Goal: Task Accomplishment & Management: Manage account settings

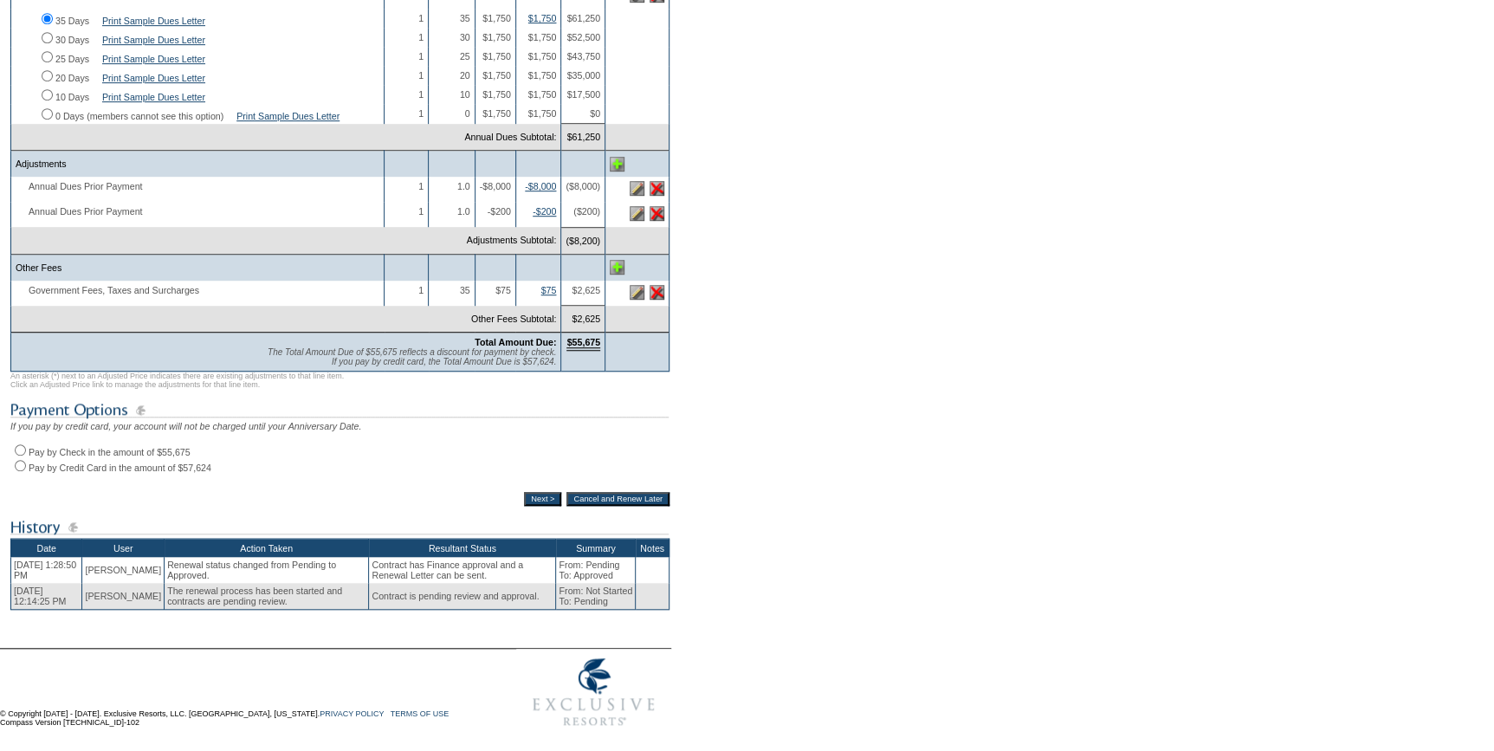
scroll to position [464, 0]
click at [43, 32] on input "30 Days" at bounding box center [47, 37] width 11 height 11
radio input "true"
click at [22, 445] on input "Pay by Check in the amount of $46,550" at bounding box center [20, 449] width 11 height 11
radio input "true"
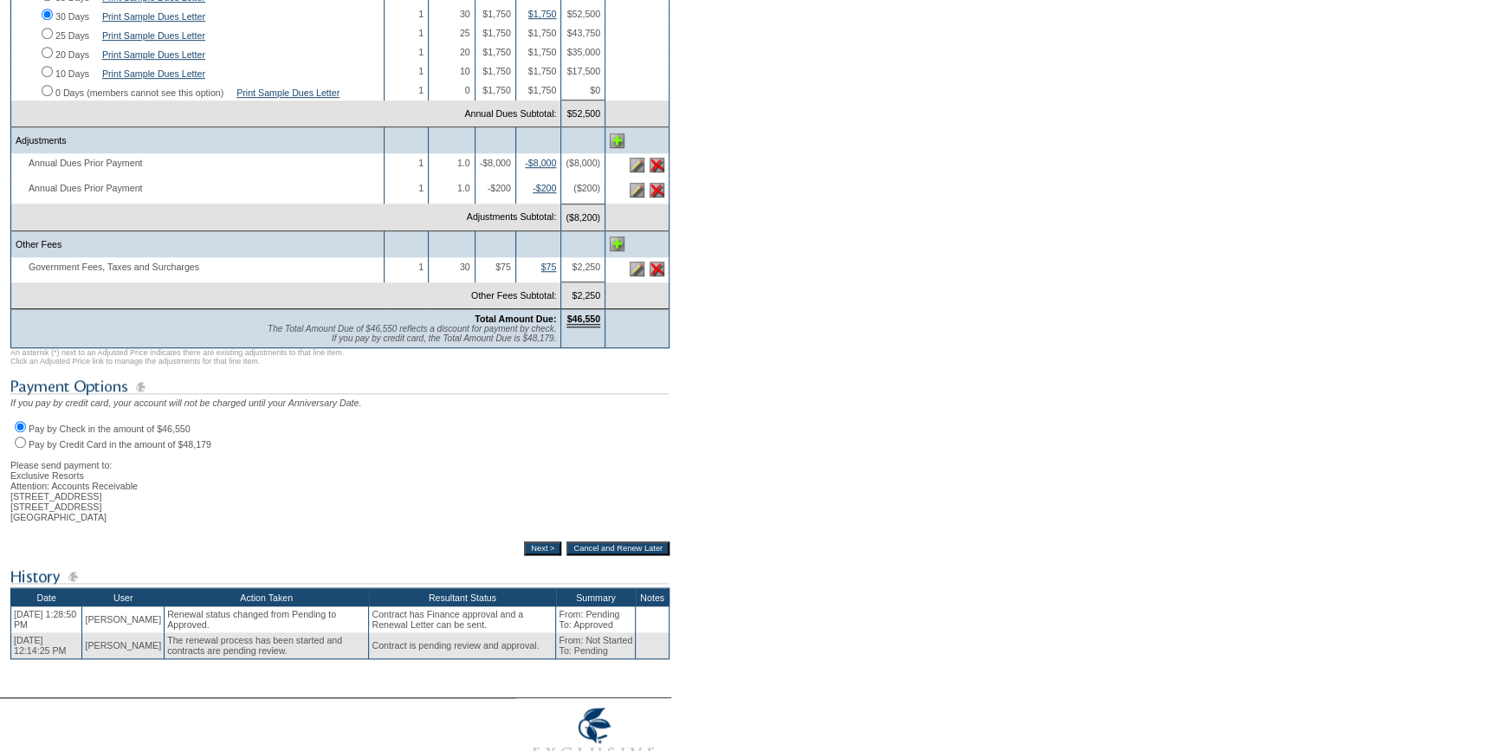
click at [524, 555] on input "Next >" at bounding box center [542, 548] width 37 height 14
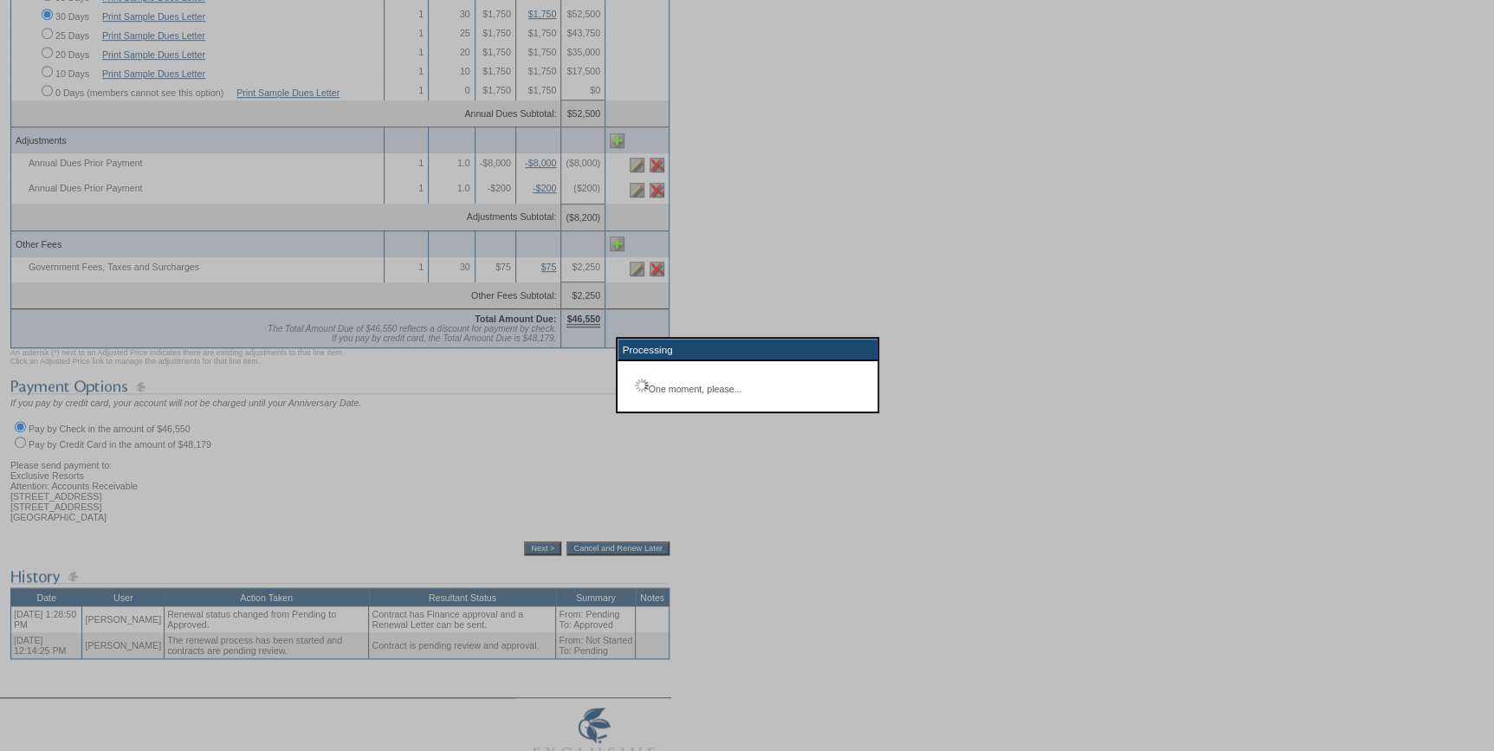
scroll to position [124, 0]
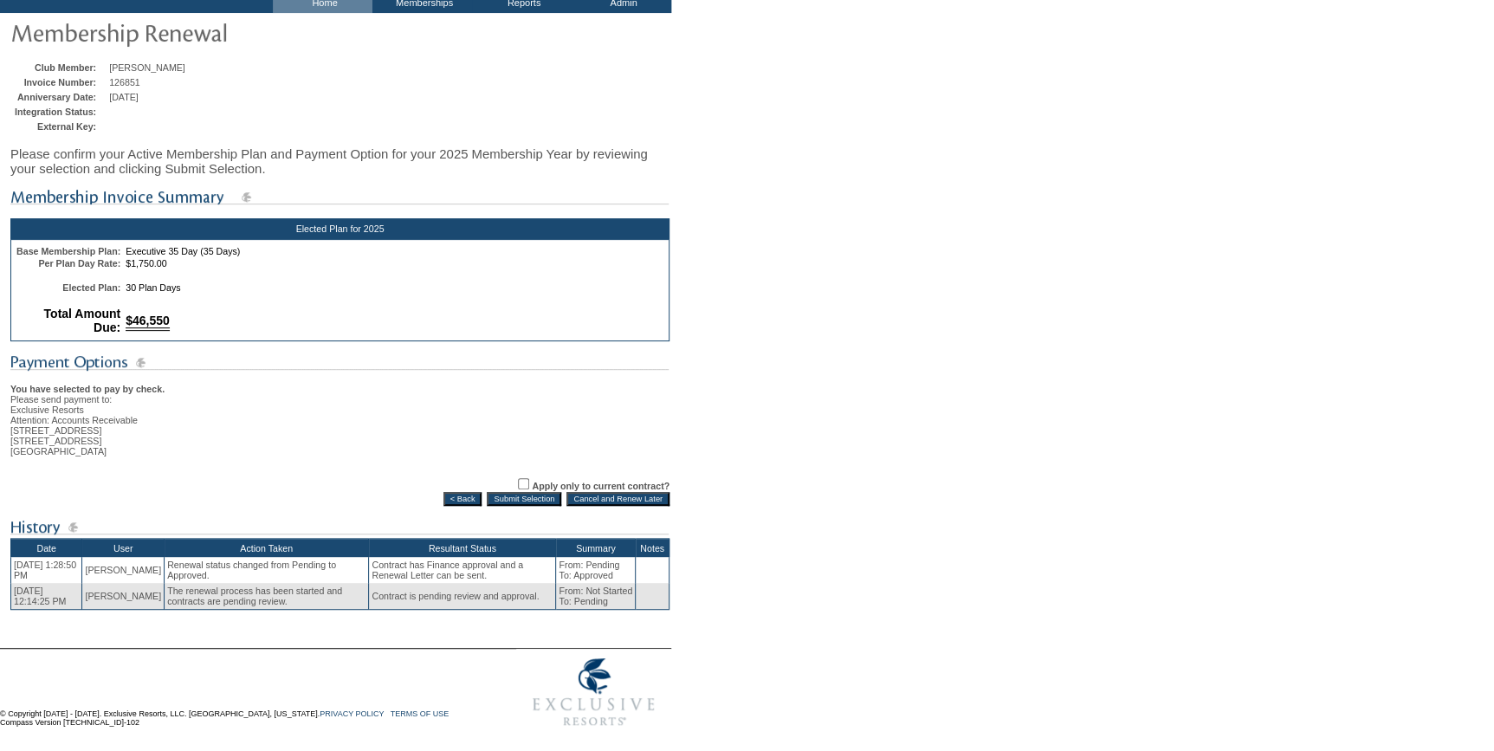
click at [534, 494] on input "Submit Selection" at bounding box center [524, 499] width 74 height 14
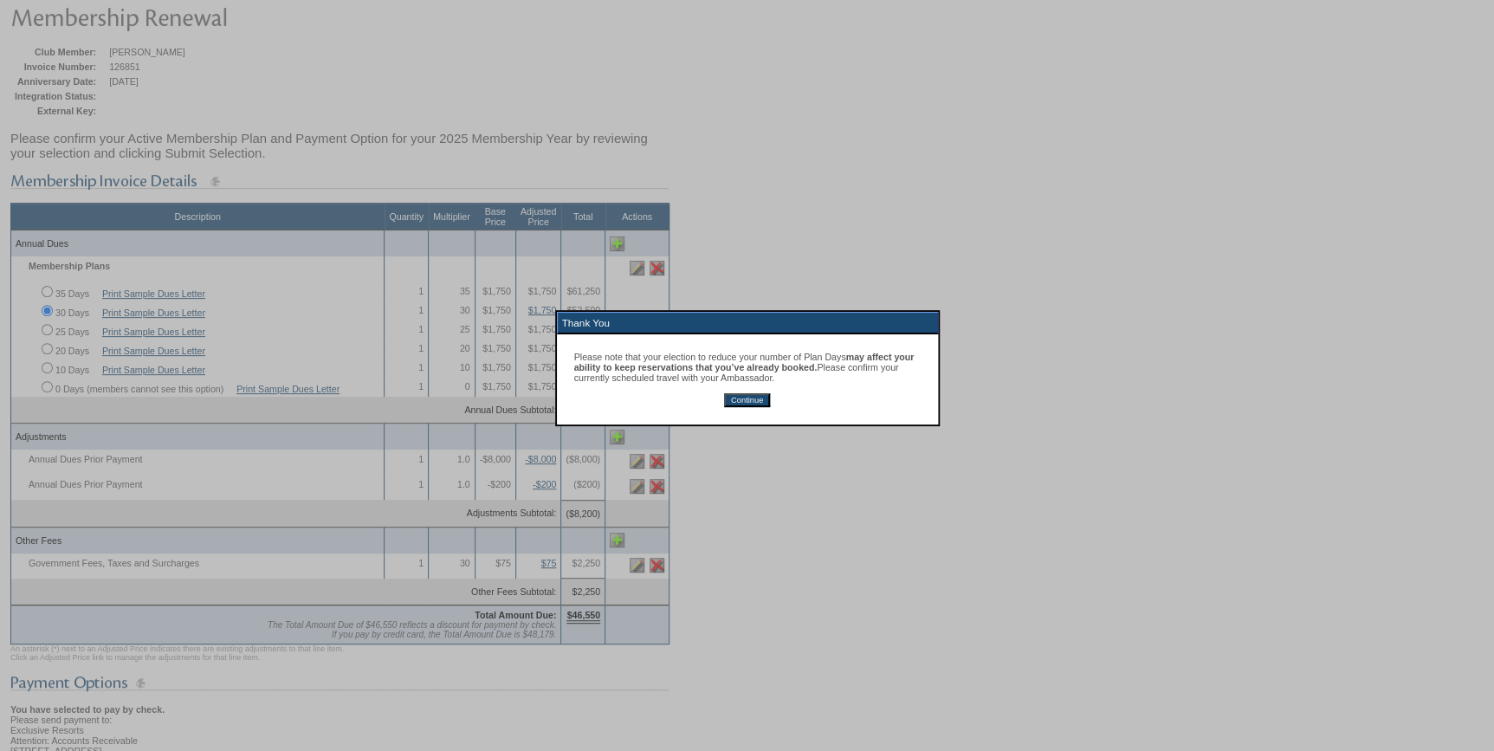
click at [747, 407] on input "Continue" at bounding box center [747, 400] width 46 height 14
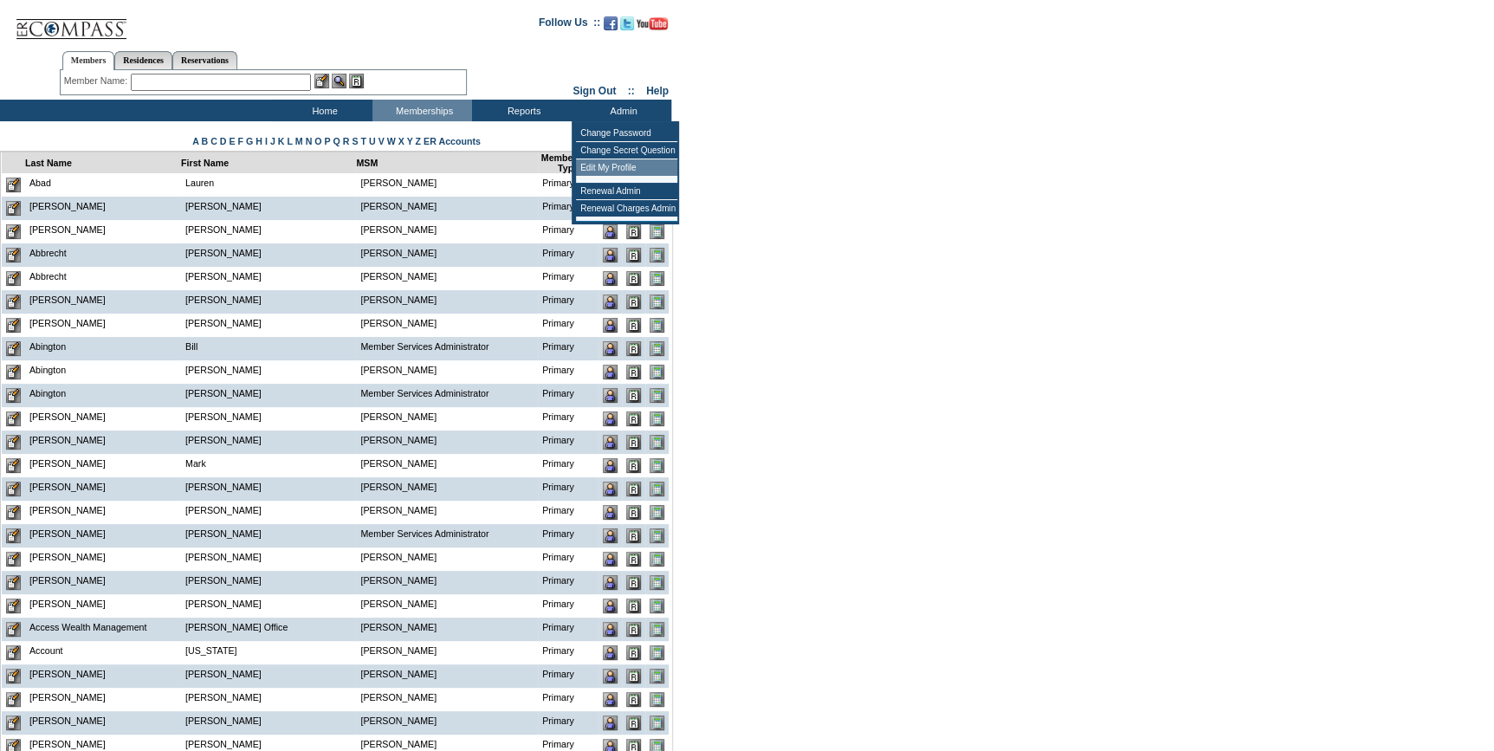
click at [609, 189] on td "Renewal Admin" at bounding box center [626, 191] width 101 height 17
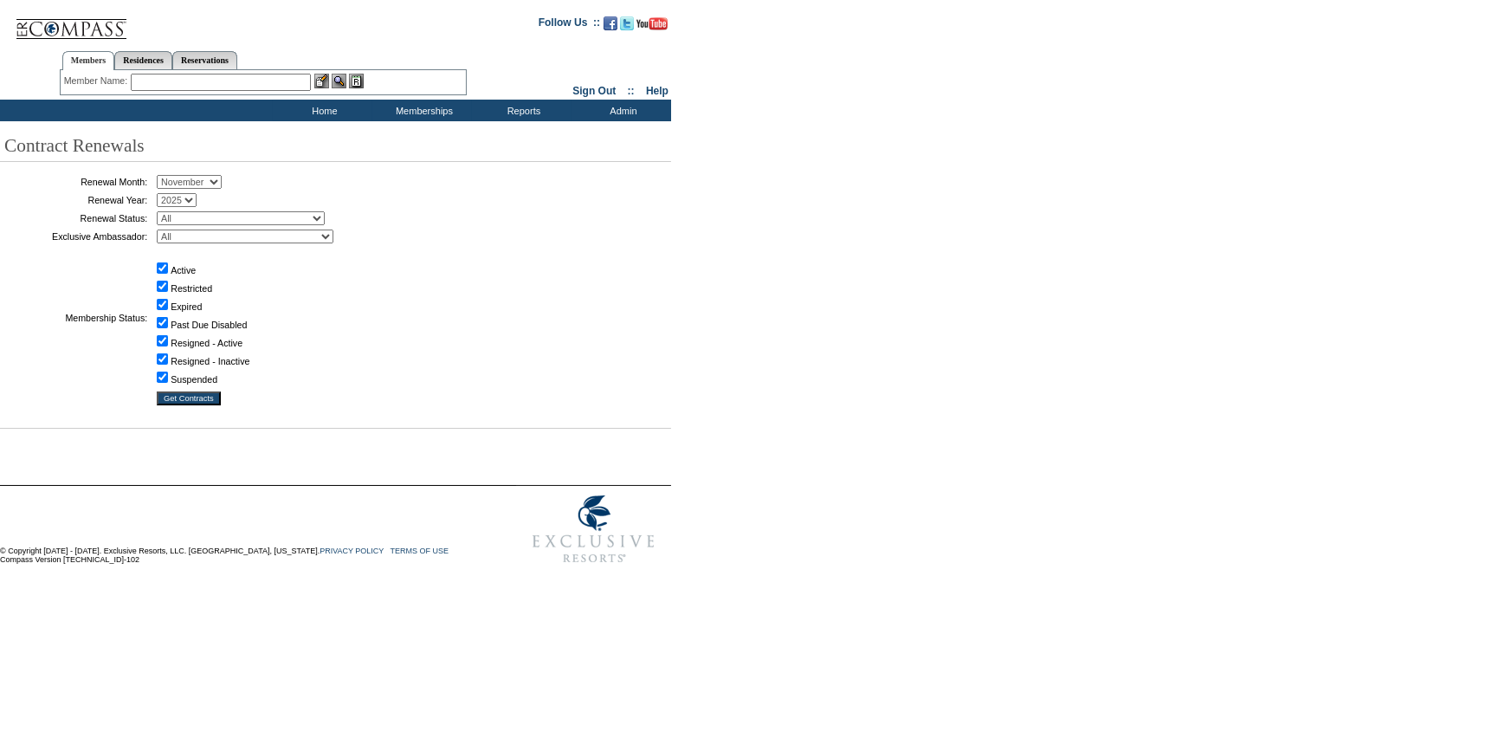
drag, startPoint x: 198, startPoint y: 175, endPoint x: 194, endPoint y: 191, distance: 17.0
click at [198, 175] on select "January February March April May June July August September October November De…" at bounding box center [189, 182] width 65 height 14
select select "9"
click at [163, 176] on select "January February March April May June July August September October November De…" at bounding box center [189, 182] width 65 height 14
drag, startPoint x: 242, startPoint y: 218, endPoint x: 241, endPoint y: 228, distance: 9.6
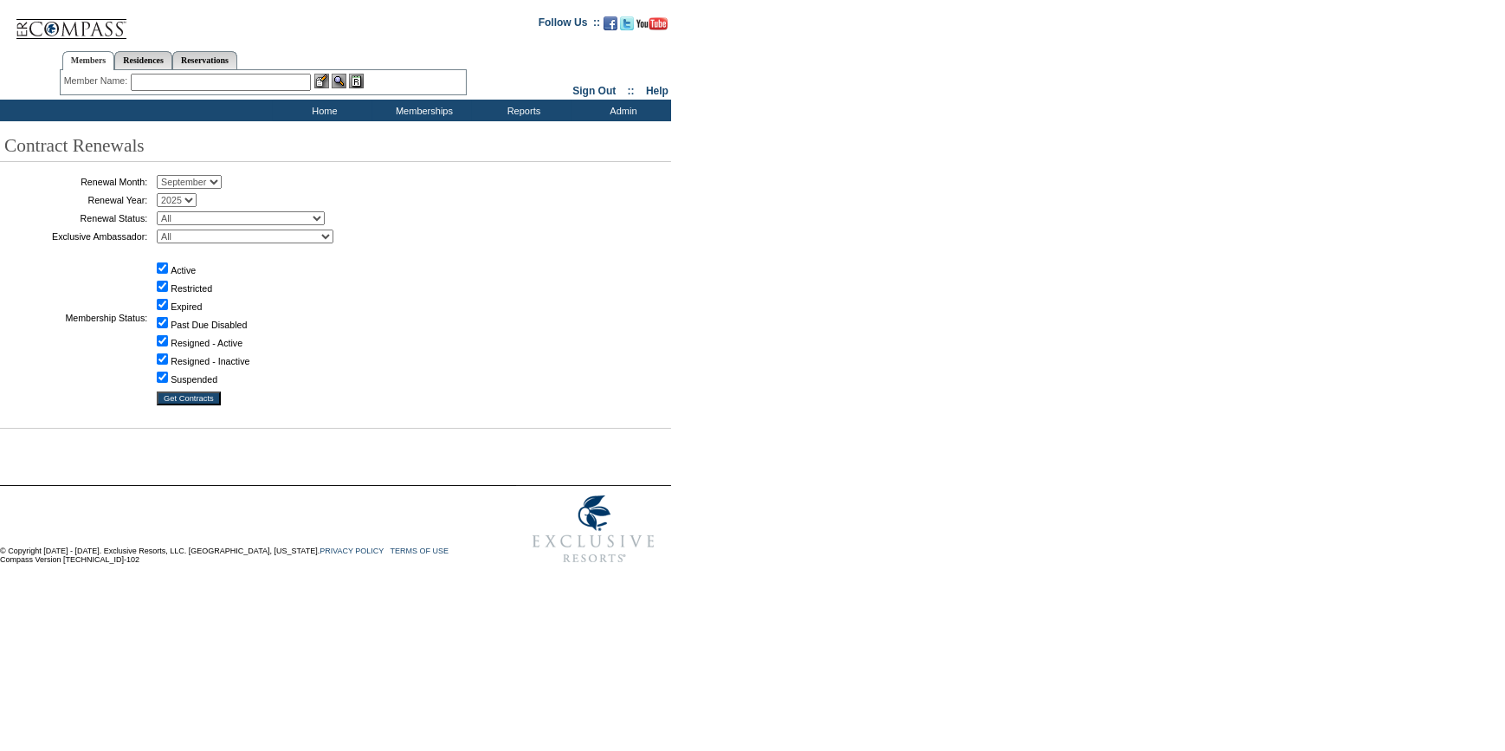
click at [242, 218] on select "All Not Started Pending Approved Election Made Election Changed No Response Man…" at bounding box center [241, 218] width 168 height 14
select select "5"
click at [163, 211] on select "All Not Started Pending Approved Election Made Election Changed No Response Man…" at bounding box center [241, 218] width 168 height 14
click at [209, 397] on input "Get Contracts" at bounding box center [189, 398] width 64 height 14
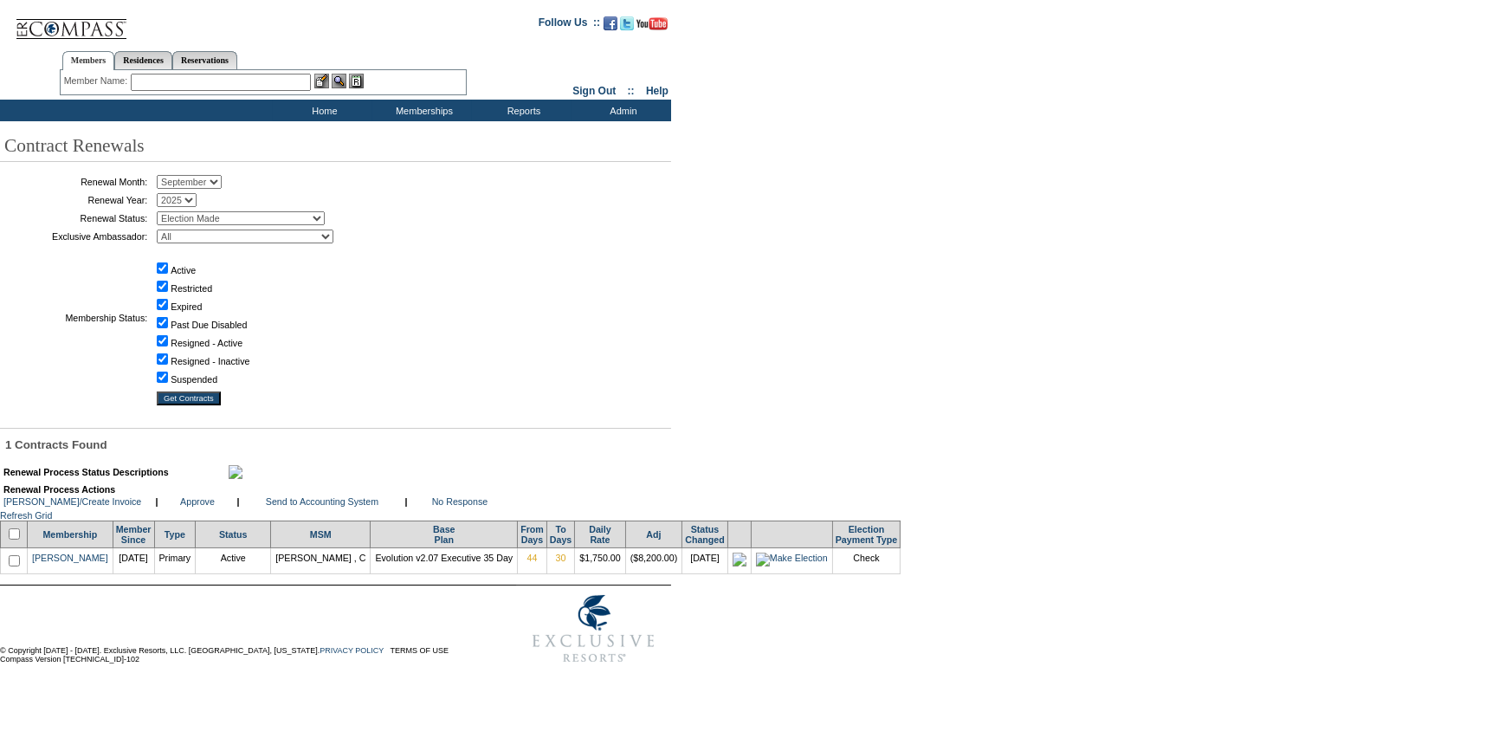
click at [20, 539] on input "checkbox" at bounding box center [14, 533] width 11 height 11
checkbox input "true"
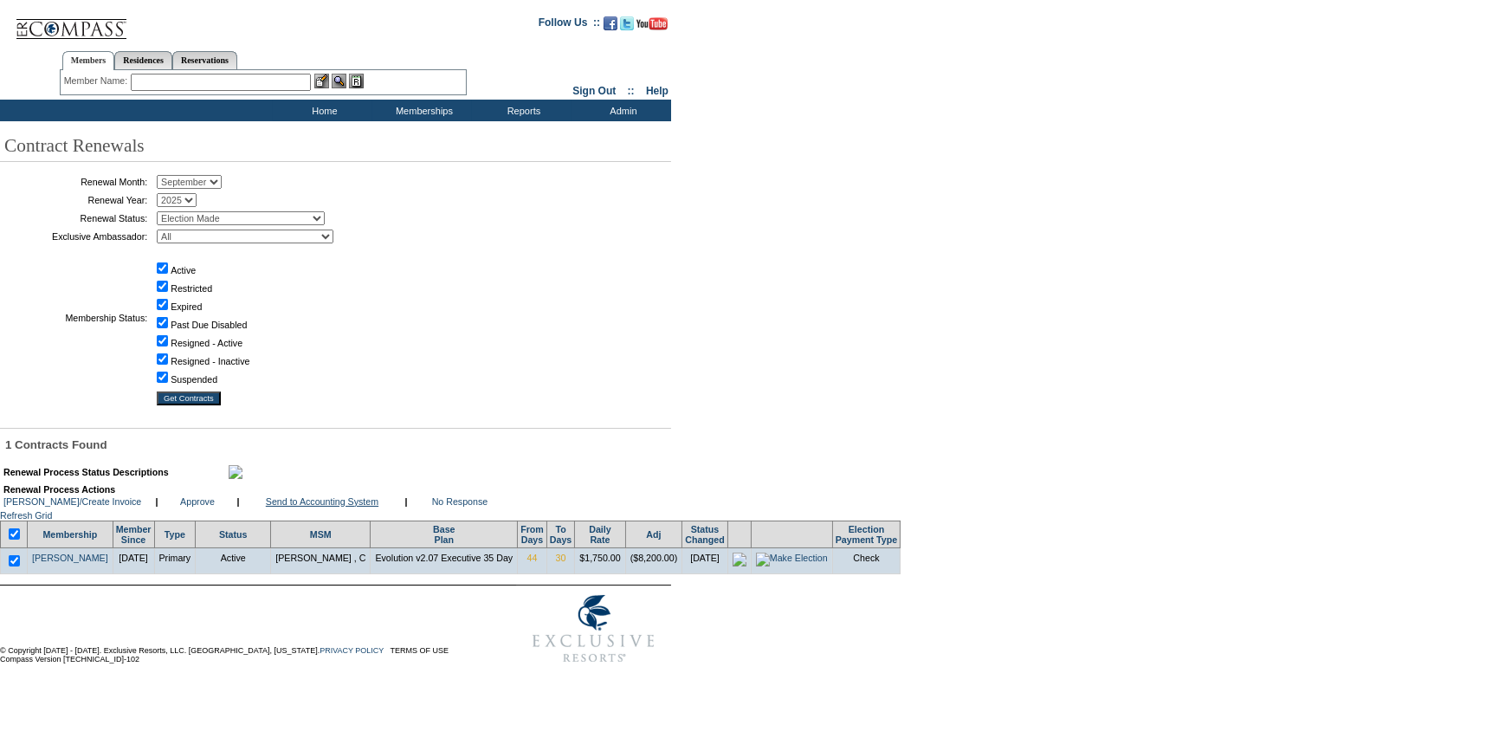
click at [326, 507] on link "Send to Accounting System" at bounding box center [322, 501] width 113 height 10
